Goal: Transaction & Acquisition: Register for event/course

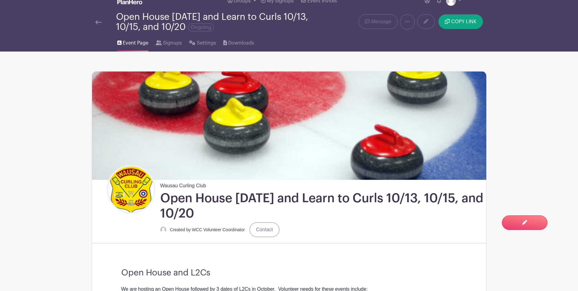
scroll to position [4, 0]
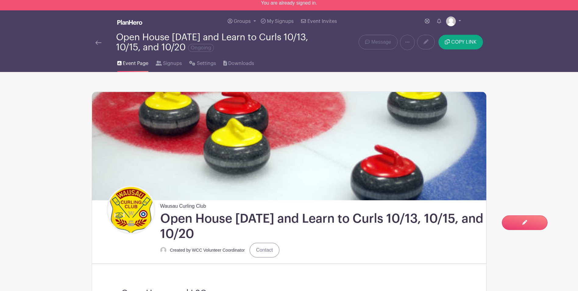
click at [100, 42] on img at bounding box center [98, 43] width 6 height 4
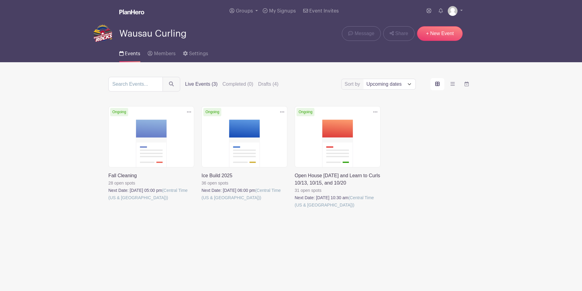
click at [202, 201] on link at bounding box center [202, 201] width 0 height 0
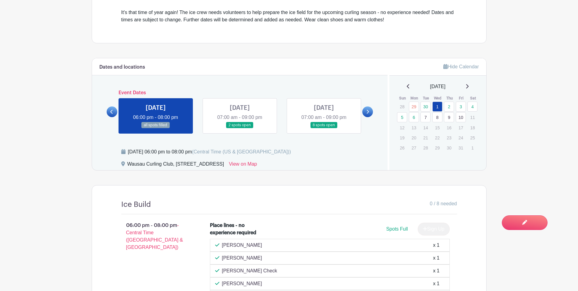
scroll to position [231, 0]
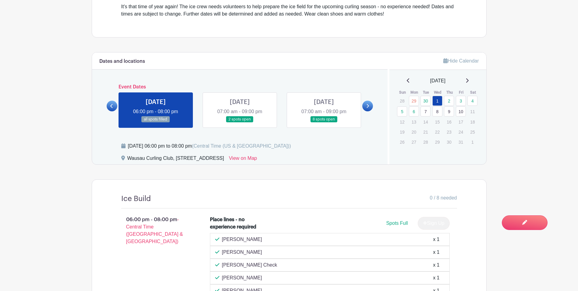
click at [112, 104] on icon at bounding box center [111, 106] width 2 height 4
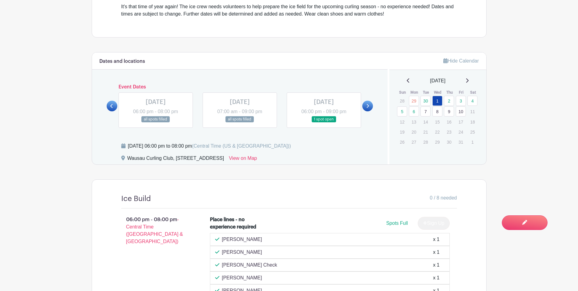
click at [112, 104] on icon at bounding box center [111, 106] width 2 height 4
click at [156, 122] on link at bounding box center [156, 122] width 0 height 0
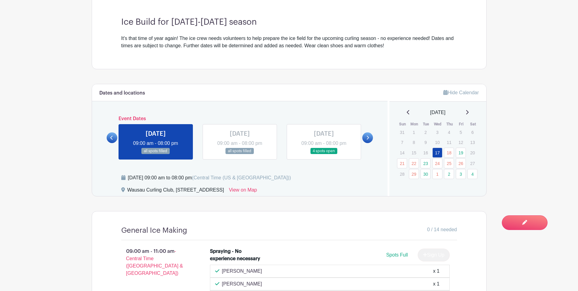
scroll to position [197, 0]
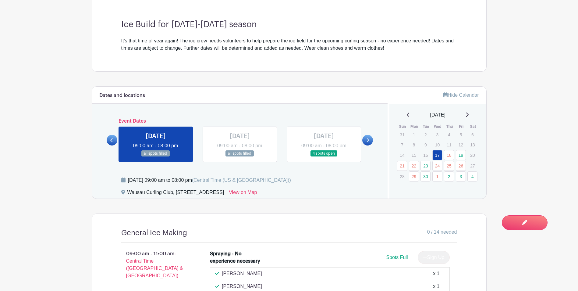
click at [240, 157] on link at bounding box center [240, 157] width 0 height 0
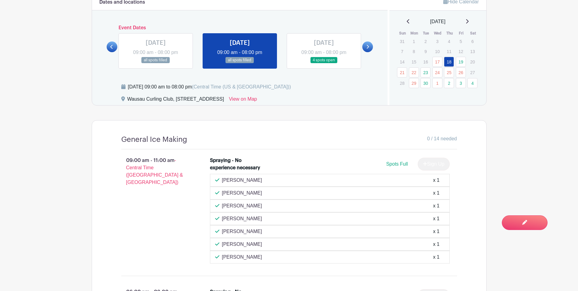
scroll to position [249, 0]
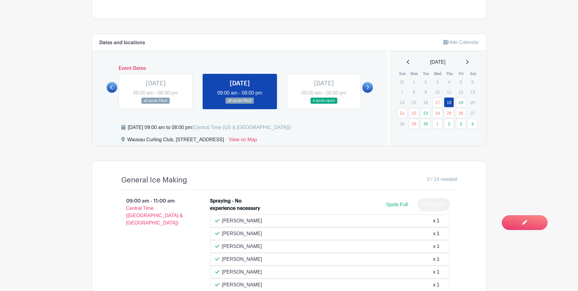
click at [324, 104] on link at bounding box center [324, 104] width 0 height 0
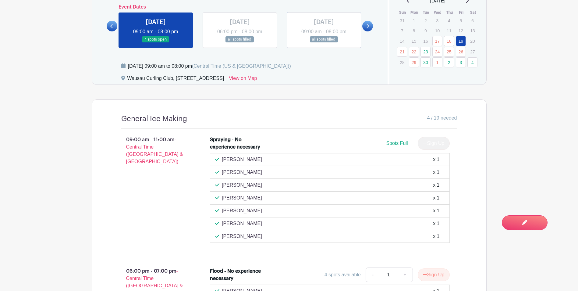
scroll to position [305, 0]
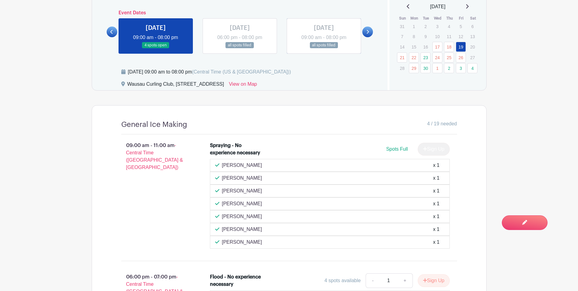
click at [240, 48] on link at bounding box center [240, 48] width 0 height 0
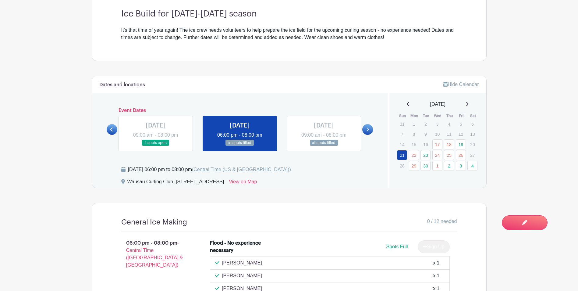
scroll to position [201, 0]
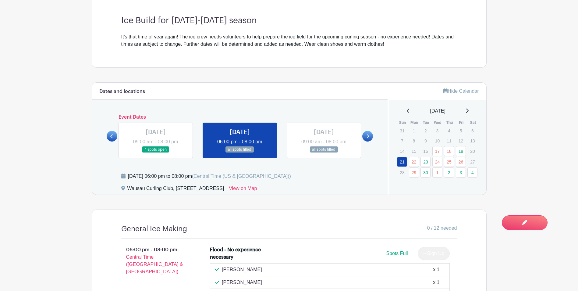
click at [156, 153] on link at bounding box center [156, 153] width 0 height 0
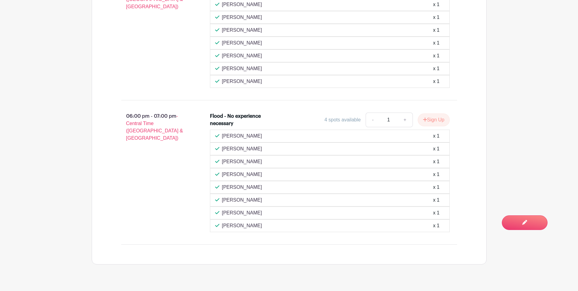
scroll to position [477, 0]
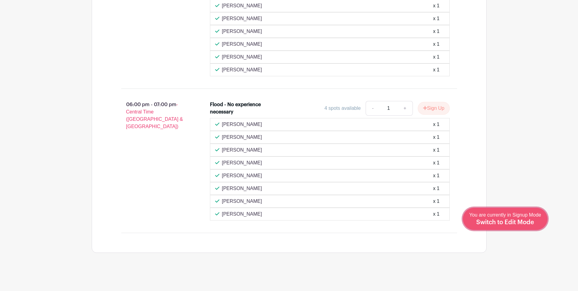
click at [530, 218] on div "You are currently in Signup Mode Switch to Edit Mode" at bounding box center [505, 218] width 72 height 15
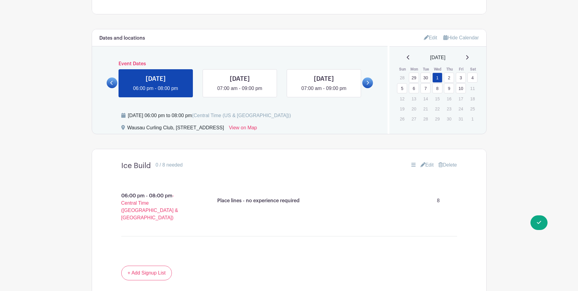
scroll to position [301, 0]
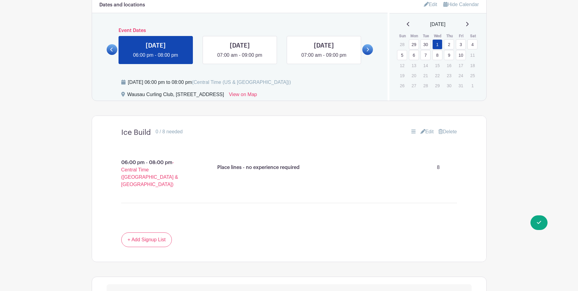
click at [111, 48] on icon at bounding box center [111, 50] width 2 height 4
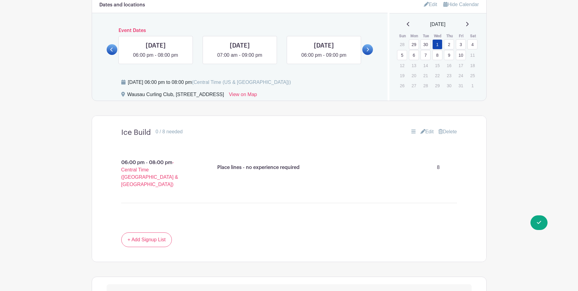
click at [111, 48] on icon at bounding box center [111, 50] width 2 height 4
click at [156, 59] on link at bounding box center [156, 59] width 0 height 0
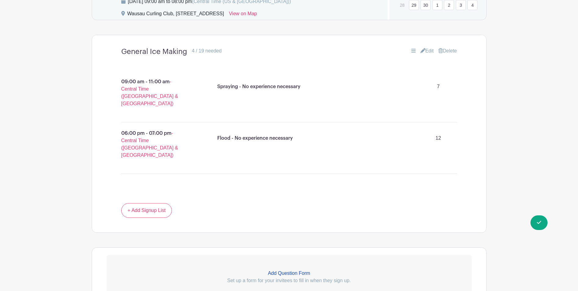
scroll to position [388, 0]
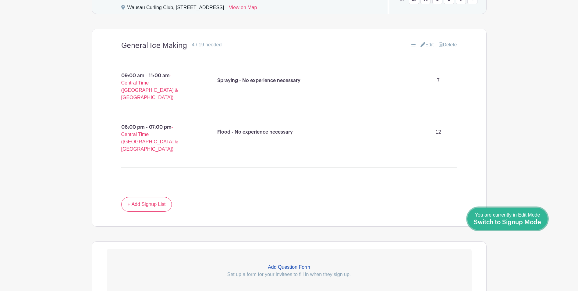
click at [530, 224] on span "Switch to Signup Mode" at bounding box center [507, 222] width 67 height 6
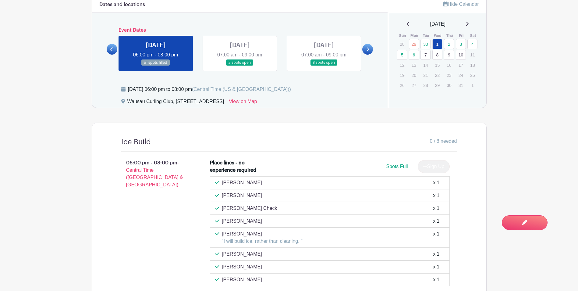
scroll to position [288, 0]
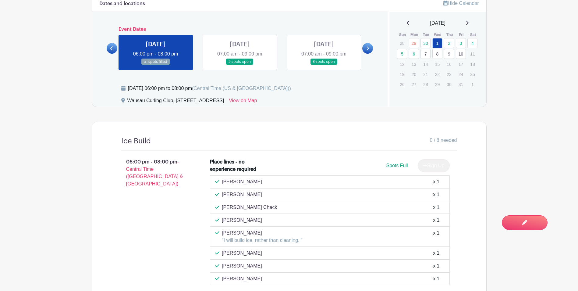
click at [111, 49] on icon at bounding box center [111, 48] width 2 height 4
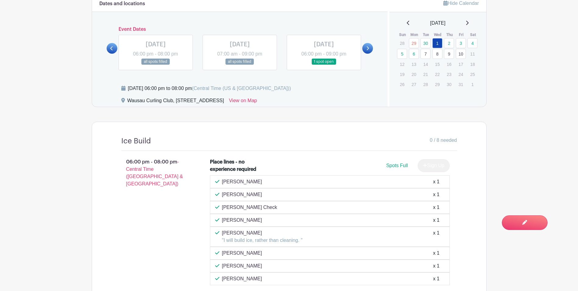
click at [117, 44] on div at bounding box center [112, 48] width 11 height 11
click at [118, 42] on div "[DATE] 06:00 pm - 08:00 pm all spots filled" at bounding box center [156, 52] width 84 height 35
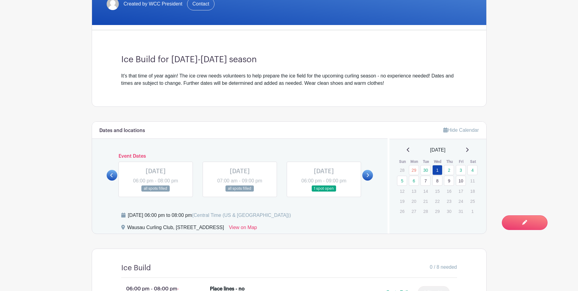
scroll to position [30, 0]
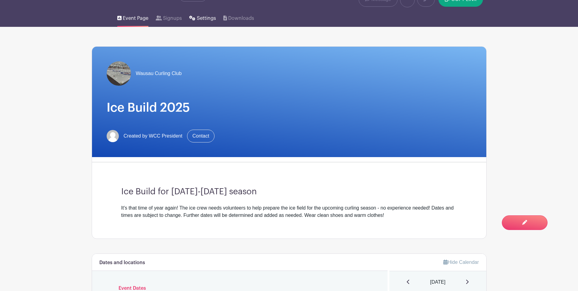
click at [201, 20] on span "Settings" at bounding box center [206, 18] width 19 height 7
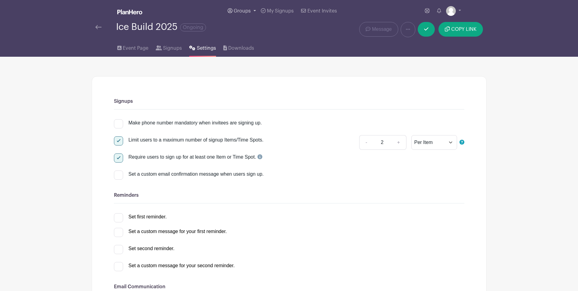
click at [246, 12] on span "Groups" at bounding box center [242, 11] width 17 height 5
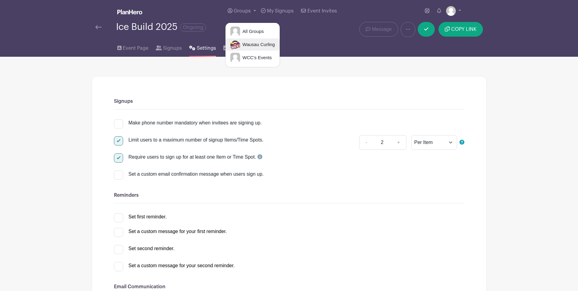
click at [248, 43] on span "Wausau Curling" at bounding box center [257, 44] width 35 height 7
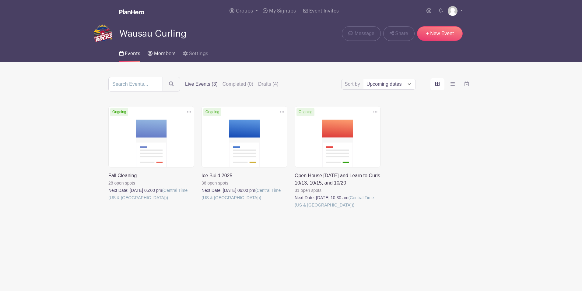
click at [161, 54] on span "Members" at bounding box center [165, 53] width 22 height 5
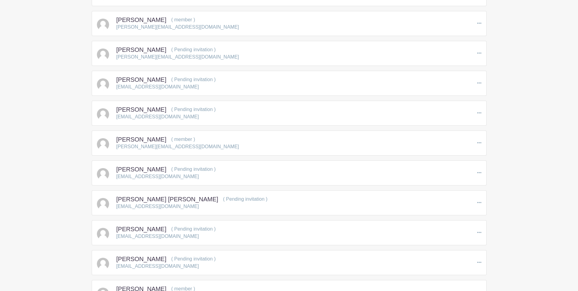
scroll to position [6101, 0]
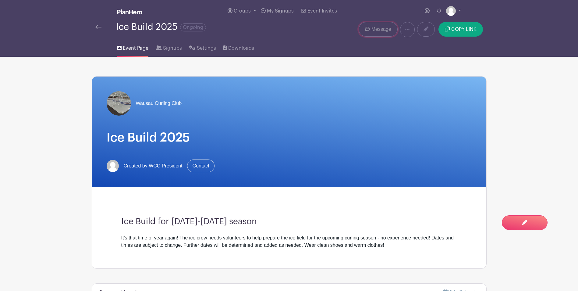
click at [386, 27] on span "Message" at bounding box center [381, 29] width 20 height 7
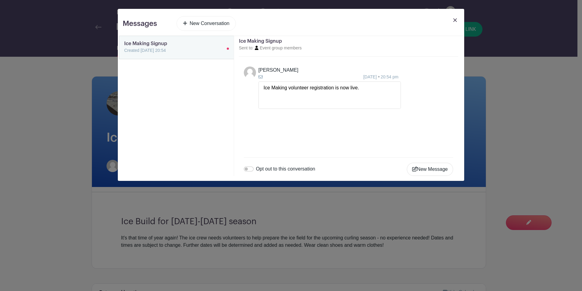
click at [454, 17] on link at bounding box center [455, 24] width 9 height 17
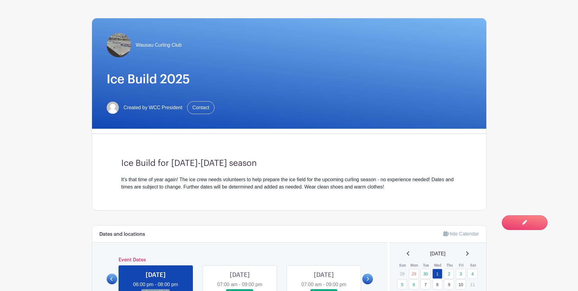
scroll to position [153, 0]
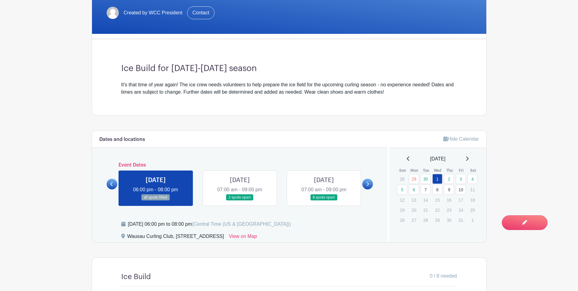
click at [111, 184] on icon at bounding box center [111, 184] width 2 height 4
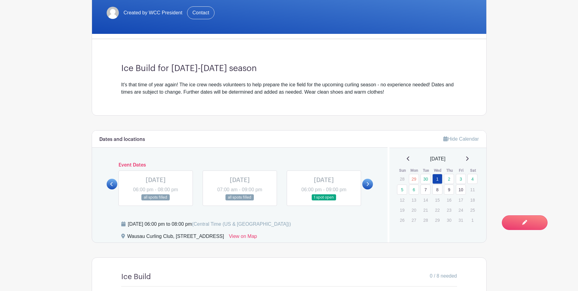
click at [111, 184] on icon at bounding box center [111, 184] width 2 height 4
click at [112, 185] on icon at bounding box center [111, 184] width 2 height 4
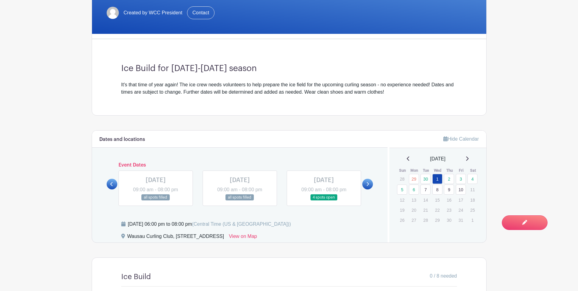
click at [156, 200] on link at bounding box center [156, 200] width 0 height 0
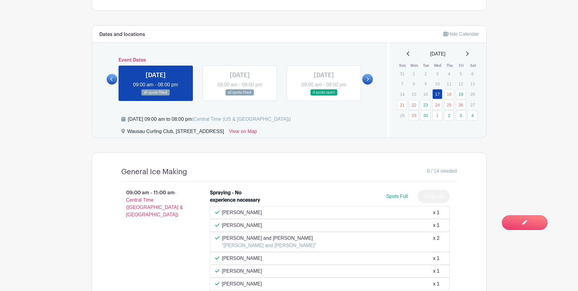
scroll to position [255, 0]
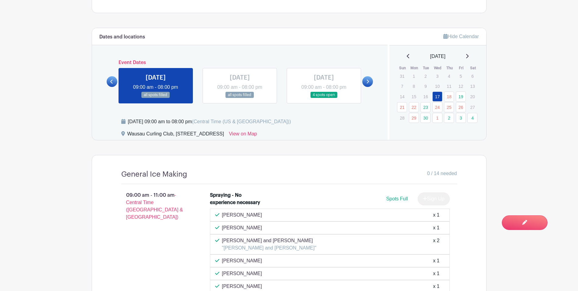
click at [240, 98] on link at bounding box center [240, 98] width 0 height 0
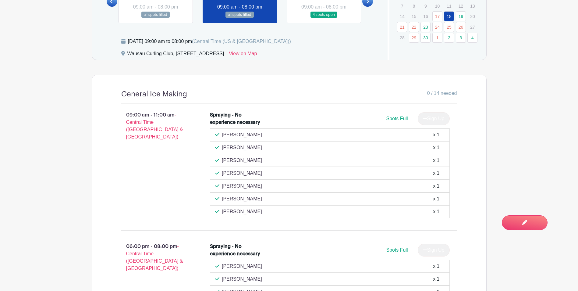
scroll to position [292, 0]
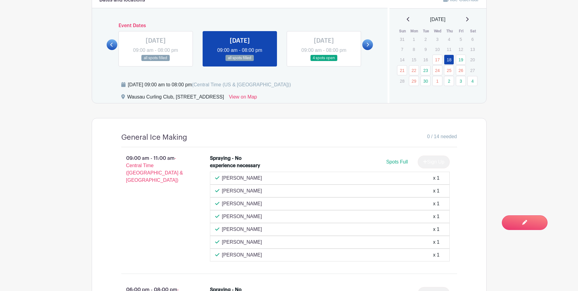
click at [324, 61] on link at bounding box center [324, 61] width 0 height 0
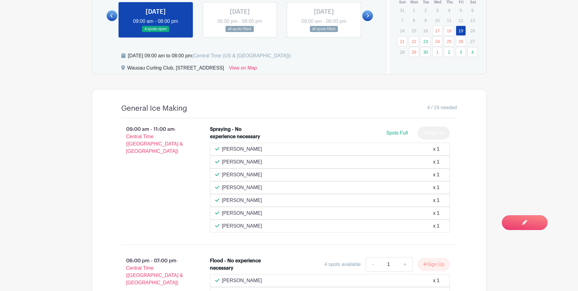
scroll to position [278, 0]
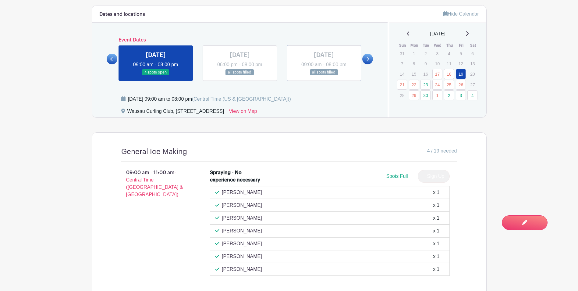
click at [324, 76] on link at bounding box center [324, 76] width 0 height 0
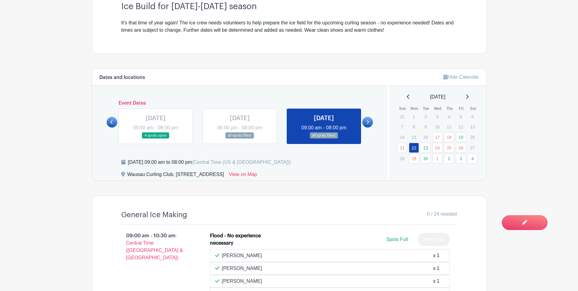
scroll to position [211, 0]
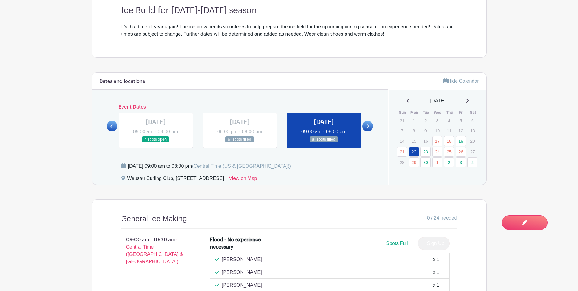
click at [240, 143] on link at bounding box center [240, 143] width 0 height 0
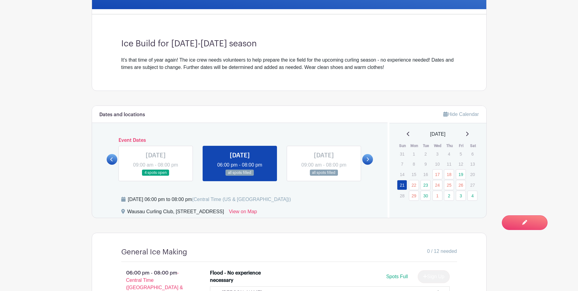
scroll to position [190, 0]
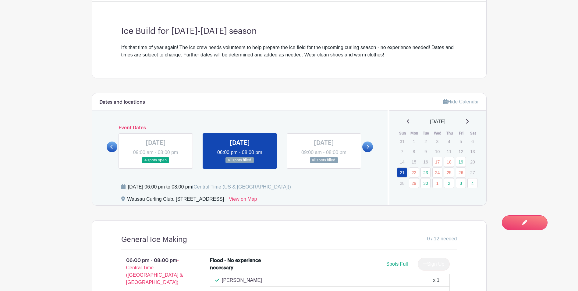
click at [366, 146] on icon at bounding box center [367, 146] width 3 height 5
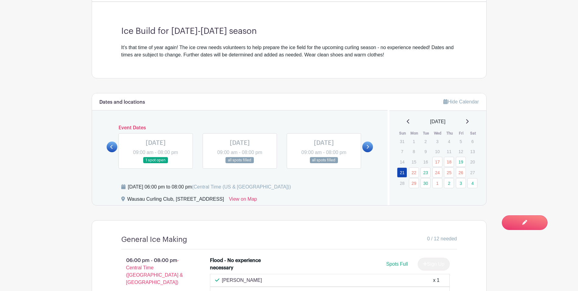
click at [156, 163] on link at bounding box center [156, 163] width 0 height 0
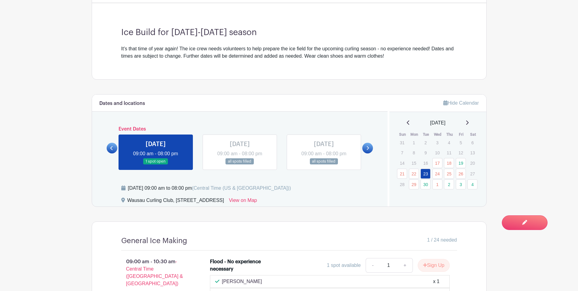
scroll to position [168, 0]
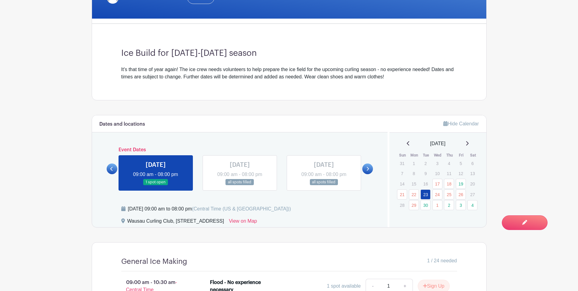
click at [240, 185] on link at bounding box center [240, 185] width 0 height 0
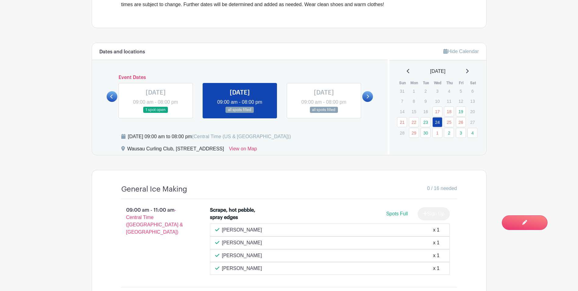
scroll to position [231, 0]
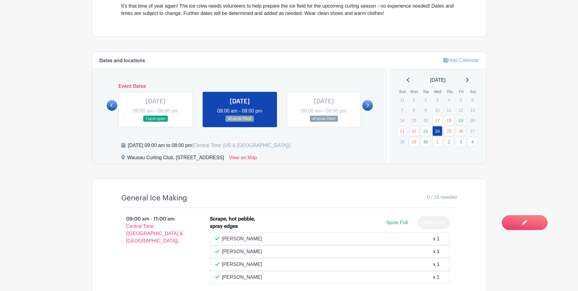
click at [324, 122] on link at bounding box center [324, 122] width 0 height 0
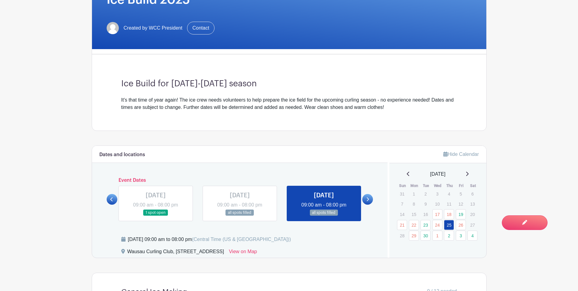
scroll to position [169, 0]
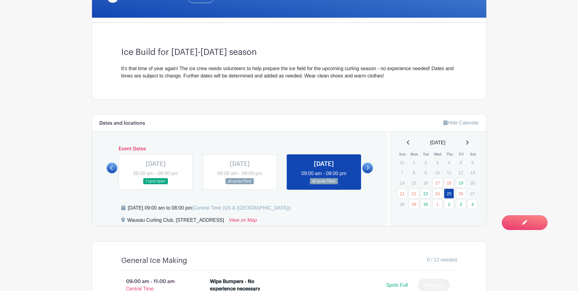
click at [367, 168] on icon at bounding box center [367, 167] width 3 height 5
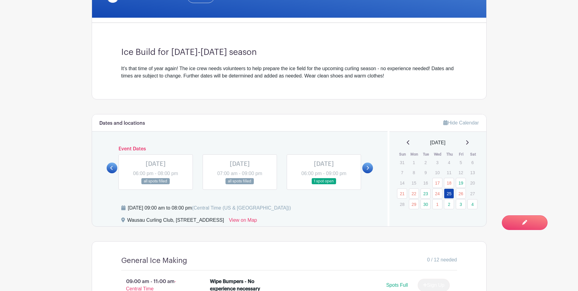
click at [367, 168] on icon at bounding box center [367, 167] width 3 height 5
click at [156, 184] on link at bounding box center [156, 184] width 0 height 0
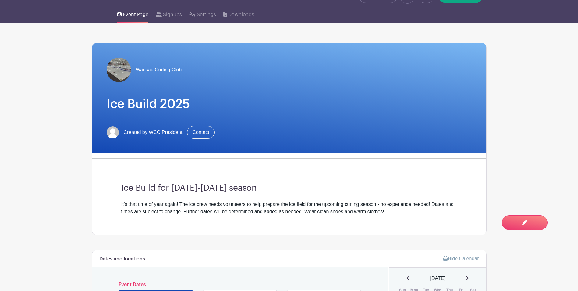
scroll to position [5, 0]
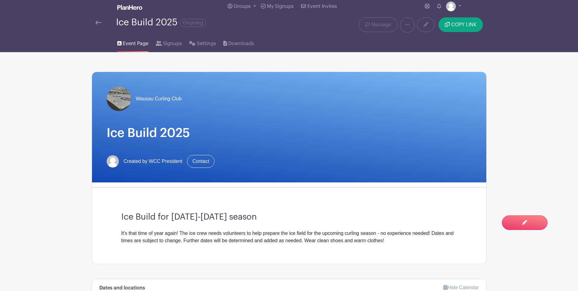
click at [96, 23] on img at bounding box center [98, 22] width 6 height 4
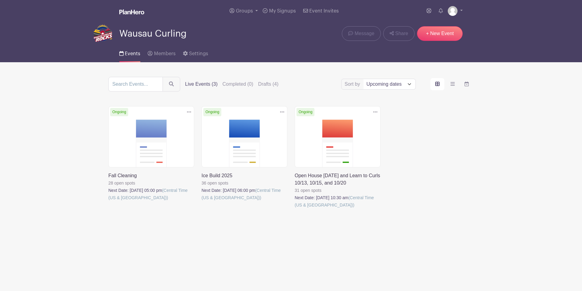
click at [108, 201] on link at bounding box center [108, 201] width 0 height 0
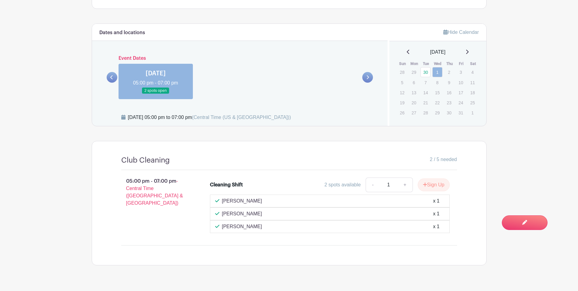
scroll to position [272, 0]
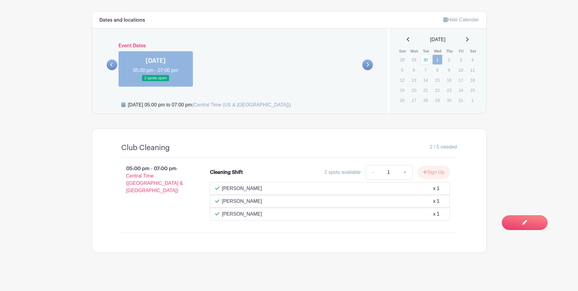
click at [112, 63] on icon at bounding box center [111, 65] width 2 height 4
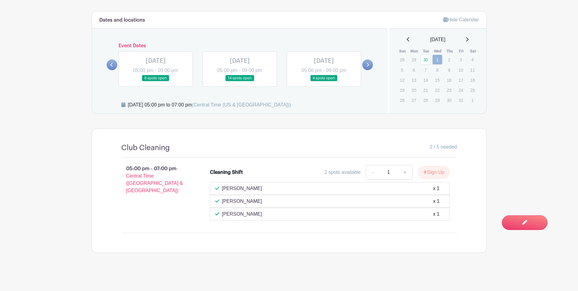
click at [156, 81] on link at bounding box center [156, 81] width 0 height 0
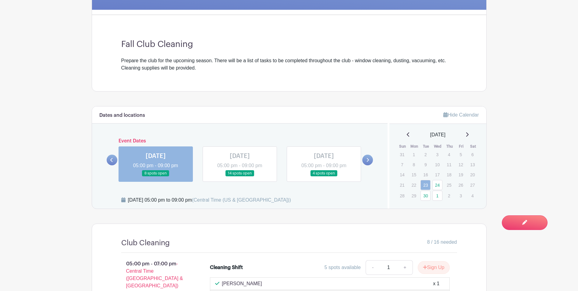
scroll to position [166, 0]
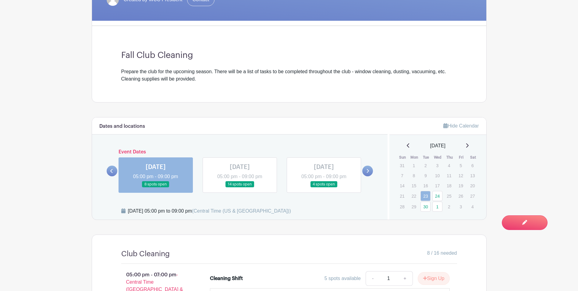
click at [111, 173] on link at bounding box center [112, 170] width 11 height 11
click at [240, 187] on link at bounding box center [240, 187] width 0 height 0
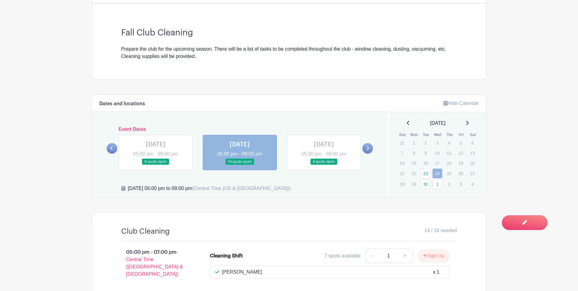
scroll to position [301, 0]
